Goal: Transaction & Acquisition: Obtain resource

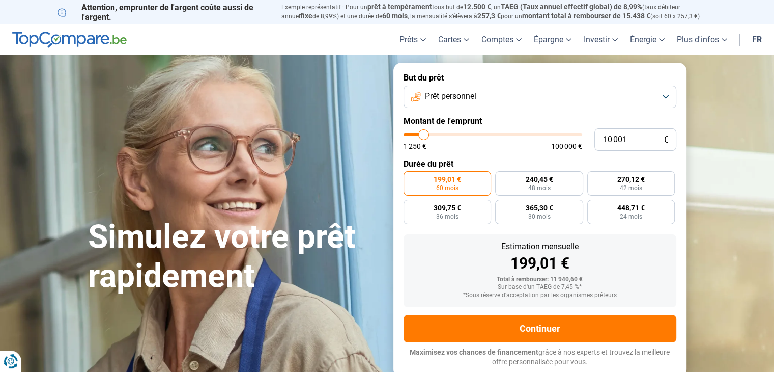
click at [665, 98] on button "Prêt personnel" at bounding box center [540, 97] width 273 height 22
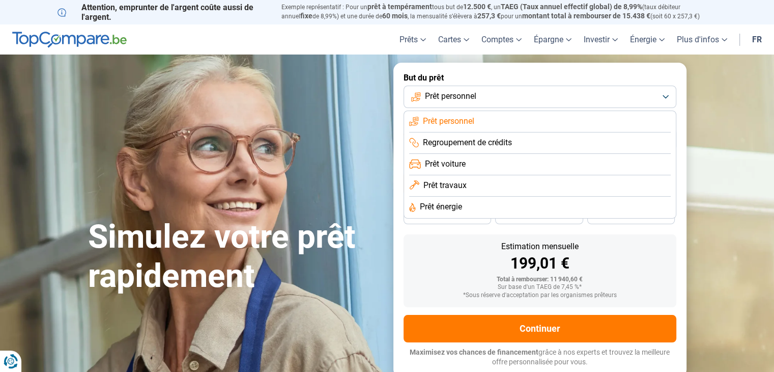
click at [638, 143] on li "Regroupement de crédits" at bounding box center [540, 142] width 262 height 21
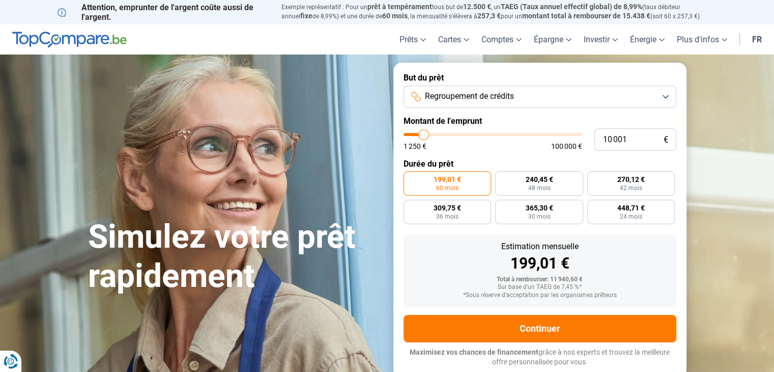
click at [665, 96] on button "Regroupement de crédits" at bounding box center [540, 97] width 273 height 22
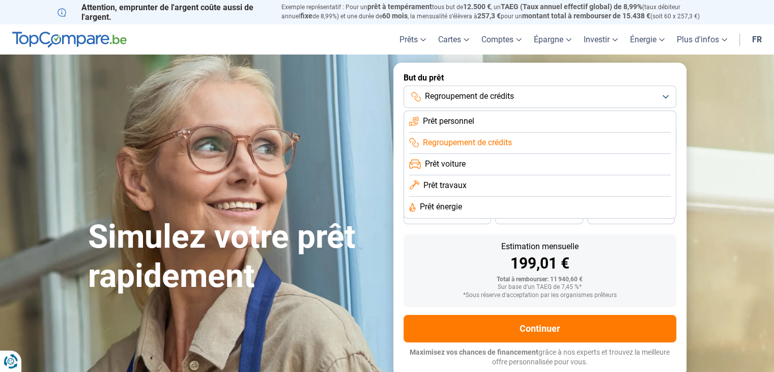
click at [640, 118] on li "Prêt personnel" at bounding box center [540, 121] width 262 height 21
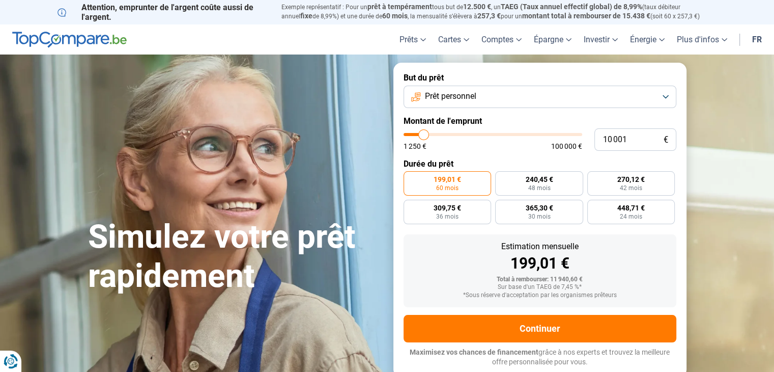
click at [667, 94] on button "Prêt personnel" at bounding box center [540, 97] width 273 height 22
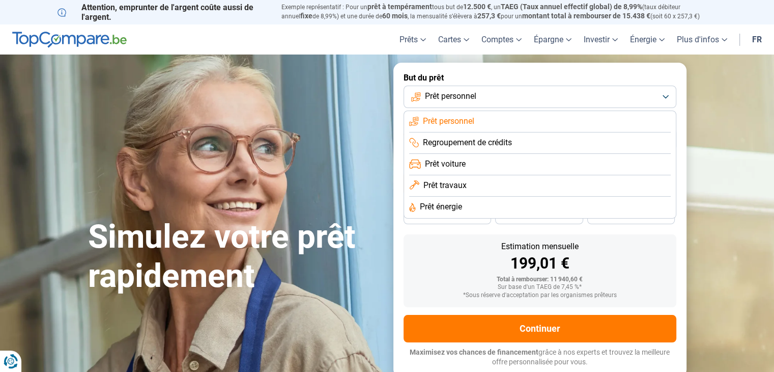
click at [667, 94] on button "Prêt personnel" at bounding box center [540, 97] width 273 height 22
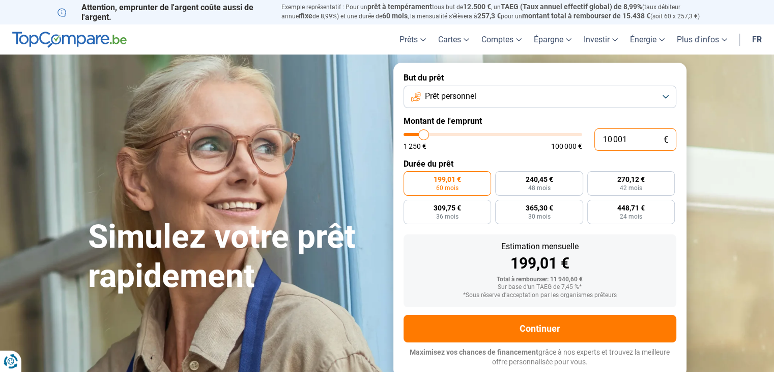
drag, startPoint x: 630, startPoint y: 139, endPoint x: 581, endPoint y: 145, distance: 49.2
click at [581, 145] on div "10 001 € 1 250 € 100 000 €" at bounding box center [540, 139] width 273 height 22
type input "5"
type input "1250"
type input "50"
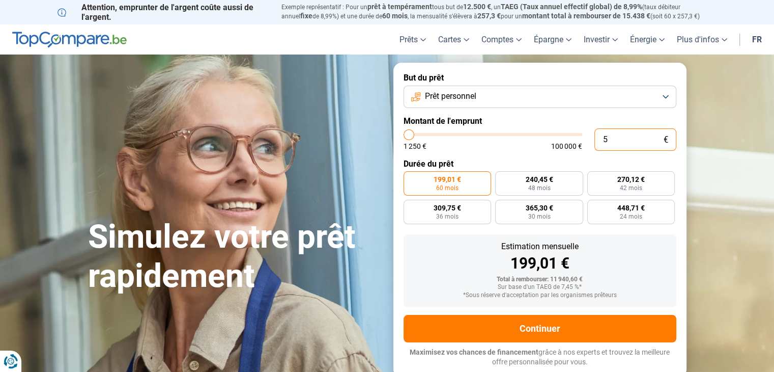
type input "1250"
type input "500"
type input "1250"
type input "5 000"
type input "5000"
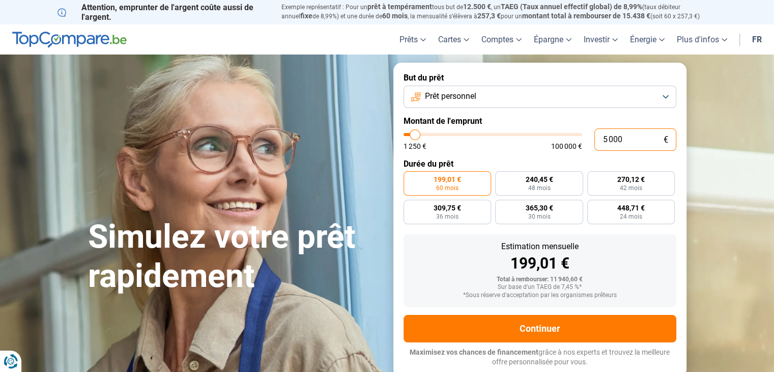
radio input "true"
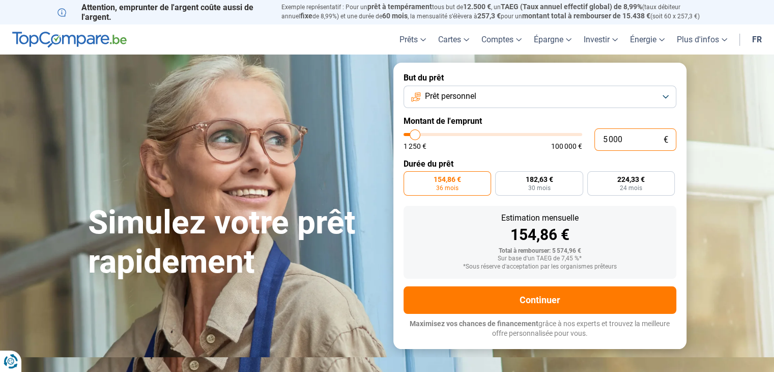
type input "500"
type input "1250"
type input "50"
type input "1250"
type input "5"
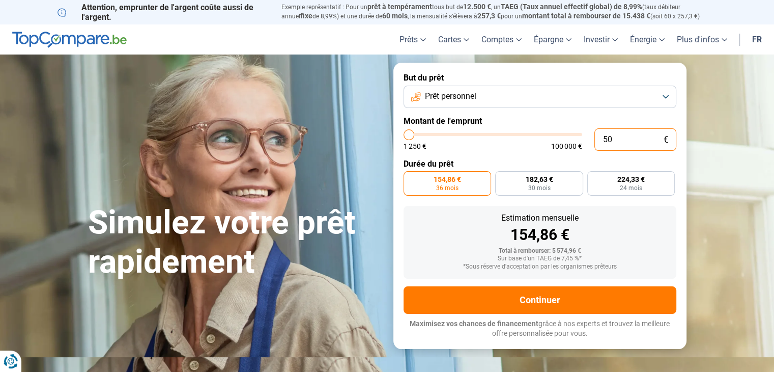
type input "1250"
type input "0"
type input "1250"
type input "3"
type input "1250"
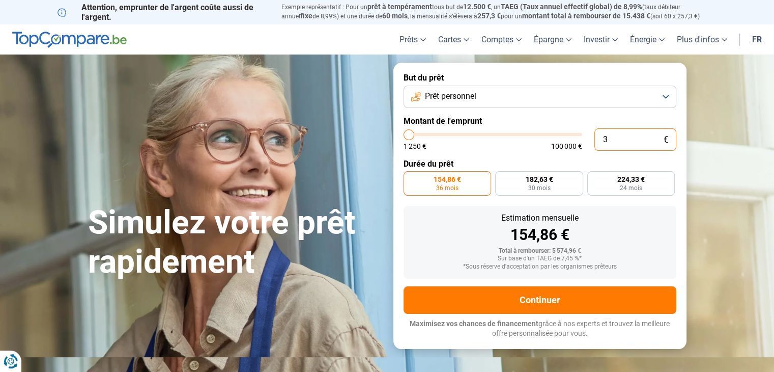
type input "30"
type input "1250"
type input "300"
type input "1250"
type input "3 000"
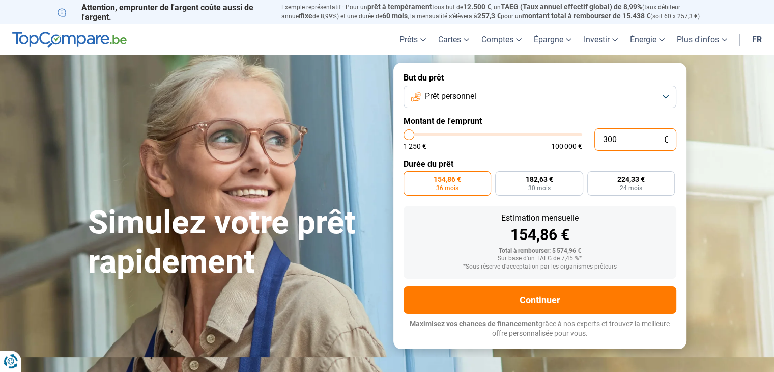
type input "3000"
radio input "true"
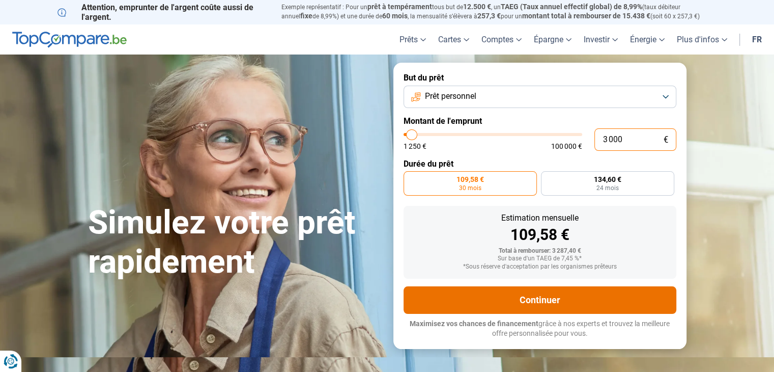
type input "3 000"
click at [544, 307] on button "Continuer" at bounding box center [540, 299] width 273 height 27
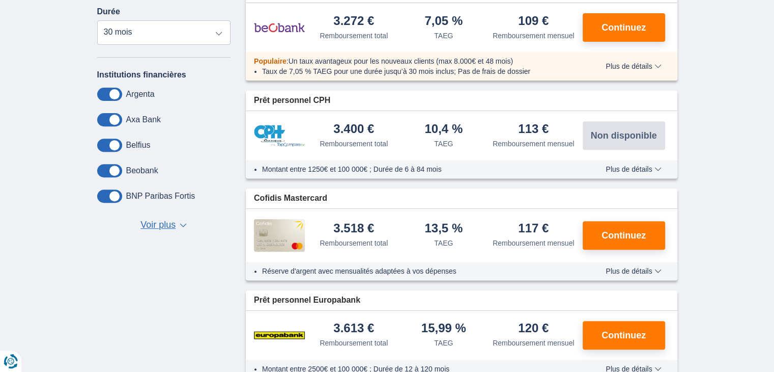
scroll to position [42, 0]
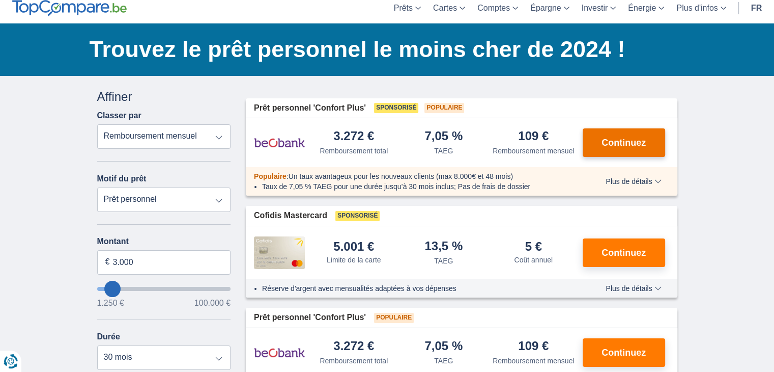
click at [596, 148] on button "Continuez" at bounding box center [624, 142] width 82 height 29
